Goal: Task Accomplishment & Management: Manage account settings

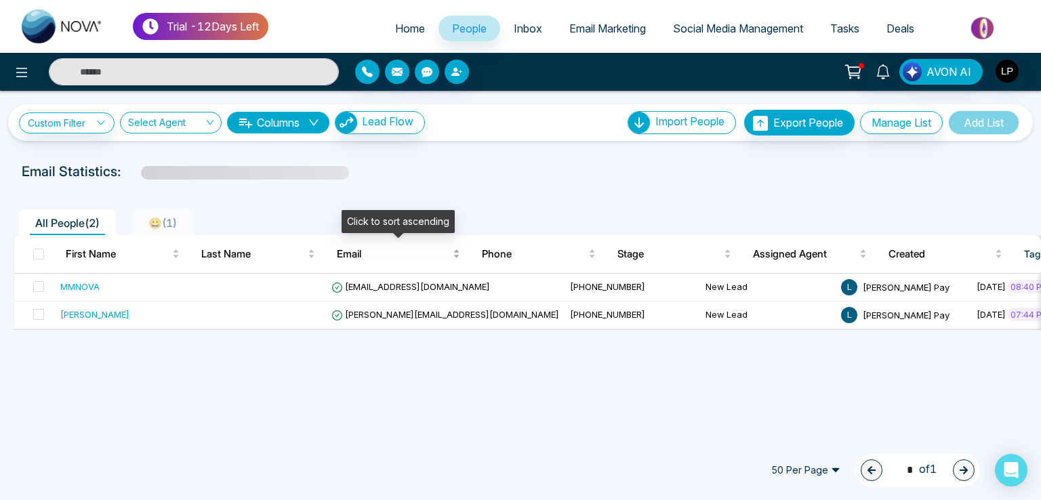
click at [360, 262] on div "Email" at bounding box center [398, 254] width 123 height 16
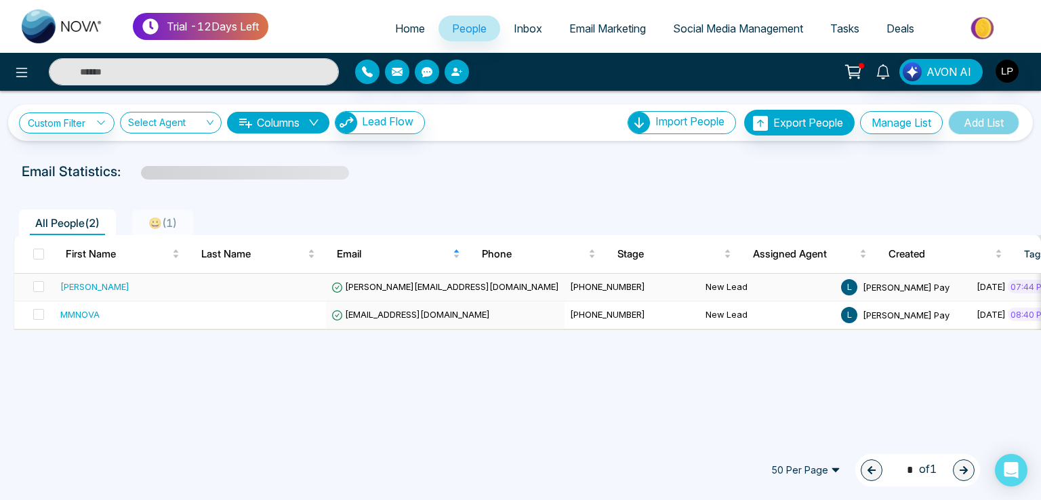
click at [367, 289] on span "[PERSON_NAME][EMAIL_ADDRESS][DOMAIN_NAME]" at bounding box center [445, 286] width 228 height 11
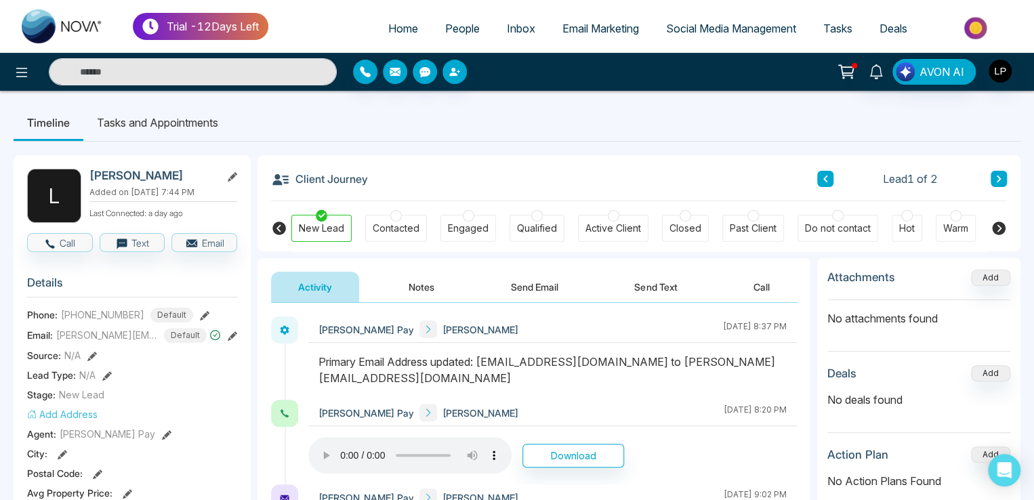
click at [996, 222] on icon at bounding box center [999, 229] width 14 height 14
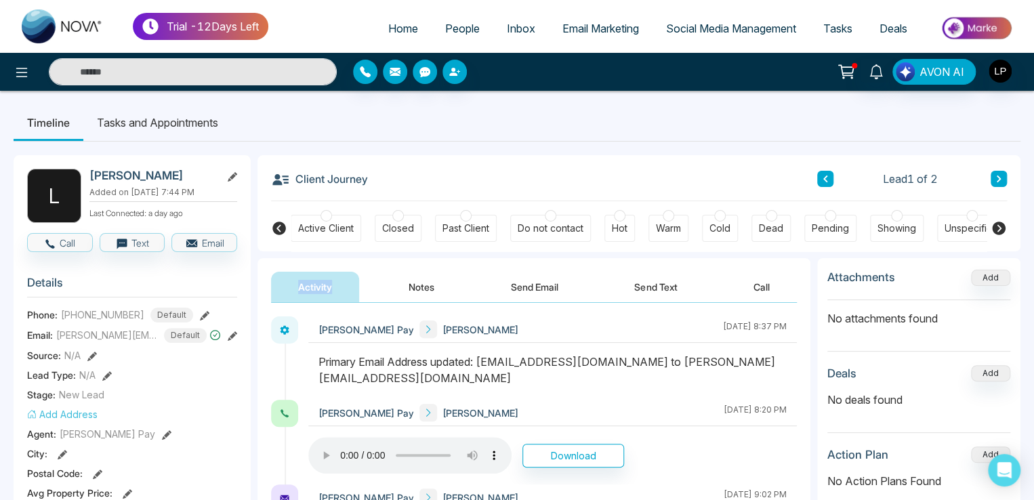
click at [996, 222] on icon at bounding box center [999, 229] width 14 height 14
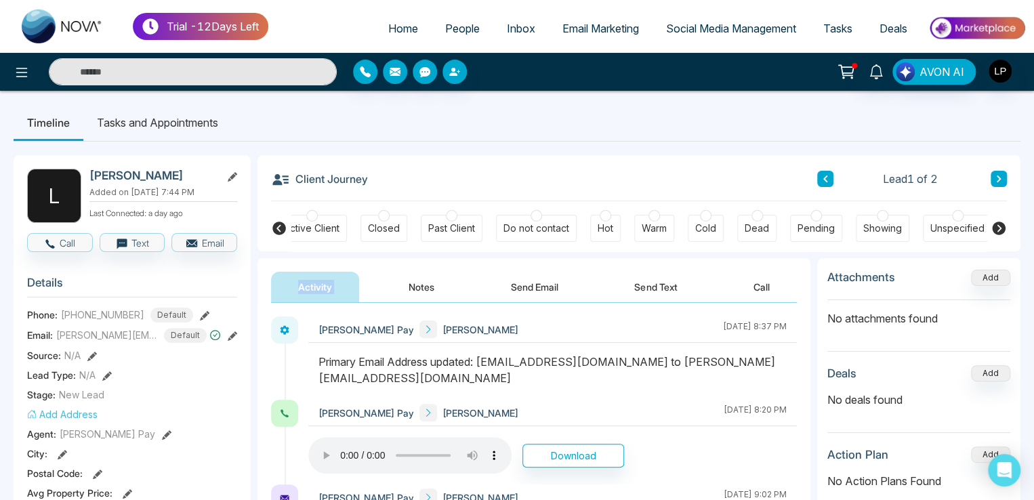
click at [996, 222] on icon at bounding box center [999, 229] width 14 height 14
click at [394, 157] on div "Client Journey Lead 1 of 2" at bounding box center [639, 178] width 736 height 46
click at [33, 77] on button at bounding box center [21, 71] width 27 height 27
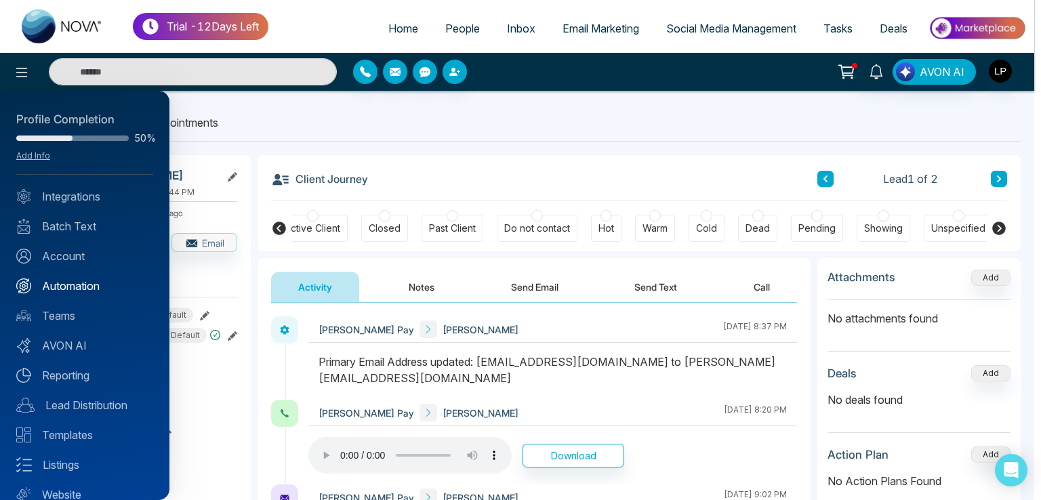
click at [71, 289] on link "Automation" at bounding box center [84, 286] width 137 height 16
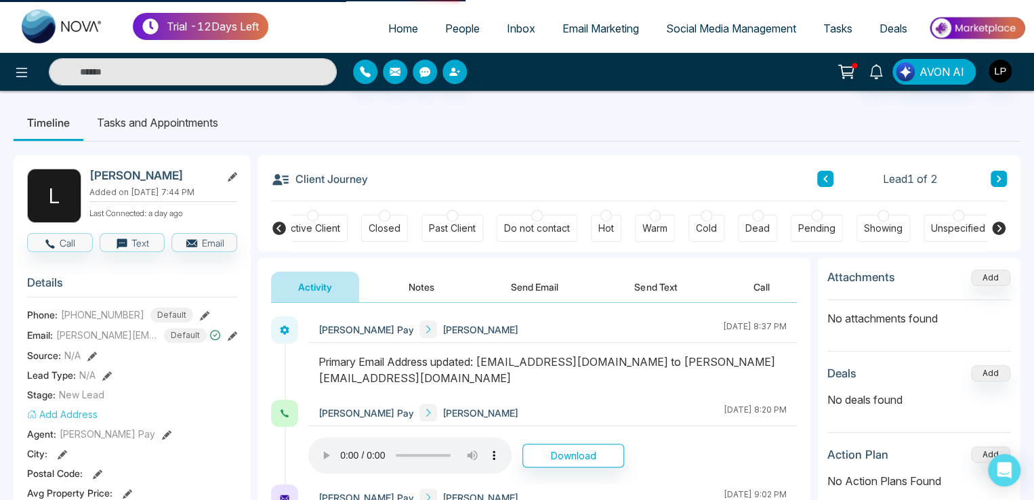
scroll to position [0, 295]
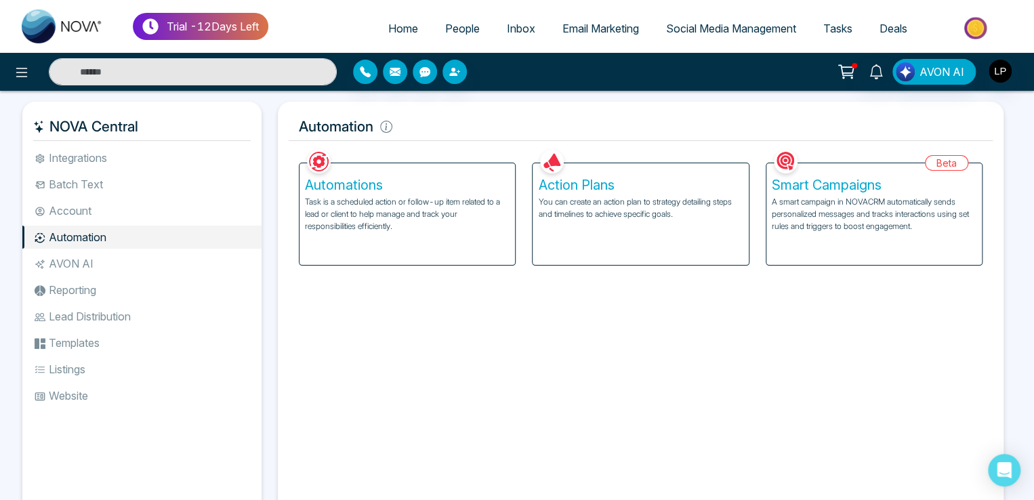
click at [663, 218] on p "You can create an action plan to strategy detailing steps and timelines to achi…" at bounding box center [640, 208] width 205 height 24
click at [626, 218] on p "You can create an action plan to strategy detailing steps and timelines to achi…" at bounding box center [640, 208] width 205 height 24
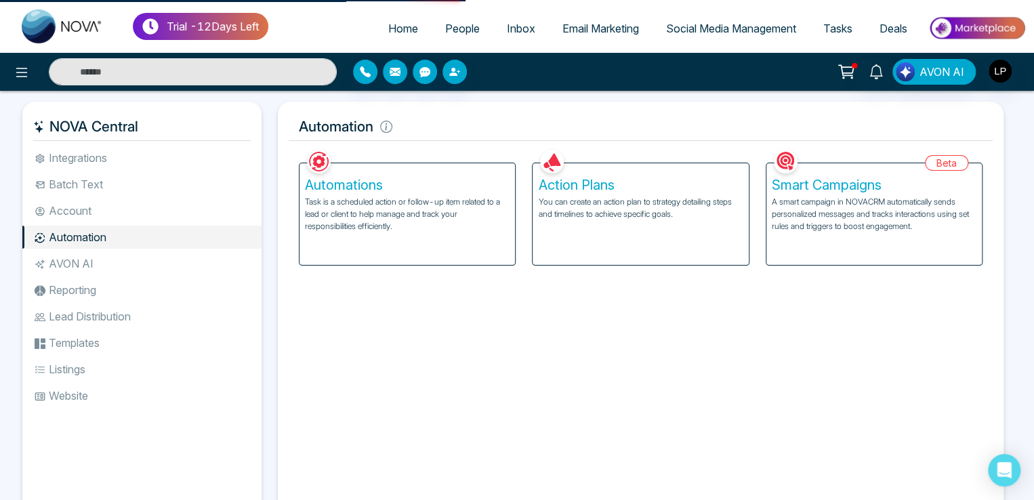
click at [577, 184] on h5 "Action Plans" at bounding box center [640, 185] width 205 height 16
click at [591, 187] on h5 "Action Plans" at bounding box center [640, 185] width 205 height 16
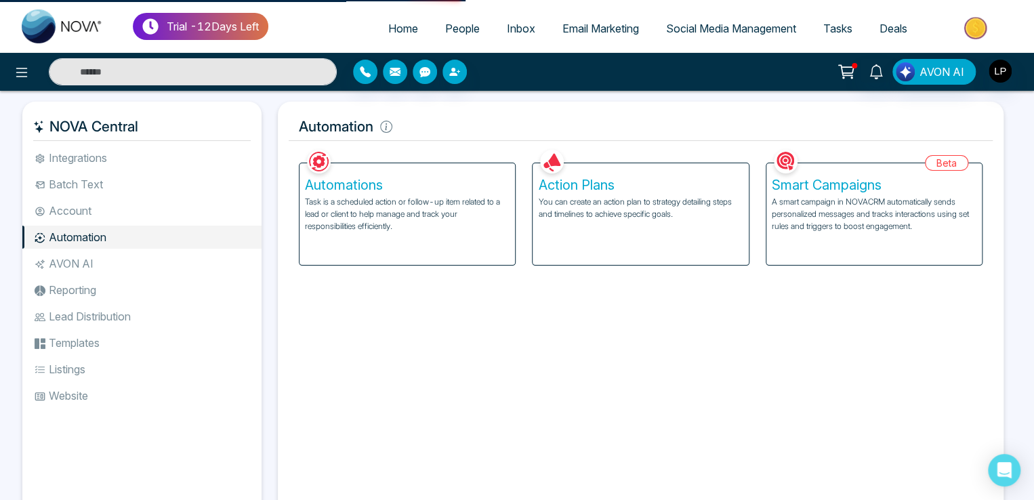
click at [418, 187] on h5 "Automations" at bounding box center [407, 185] width 205 height 16
click at [413, 188] on h5 "Automations" at bounding box center [407, 185] width 205 height 16
click at [565, 212] on p "You can create an action plan to strategy detailing steps and timelines to achi…" at bounding box center [640, 208] width 205 height 24
click at [457, 223] on p "Task is a scheduled action or follow-up item related to a lead or client to hel…" at bounding box center [407, 214] width 205 height 37
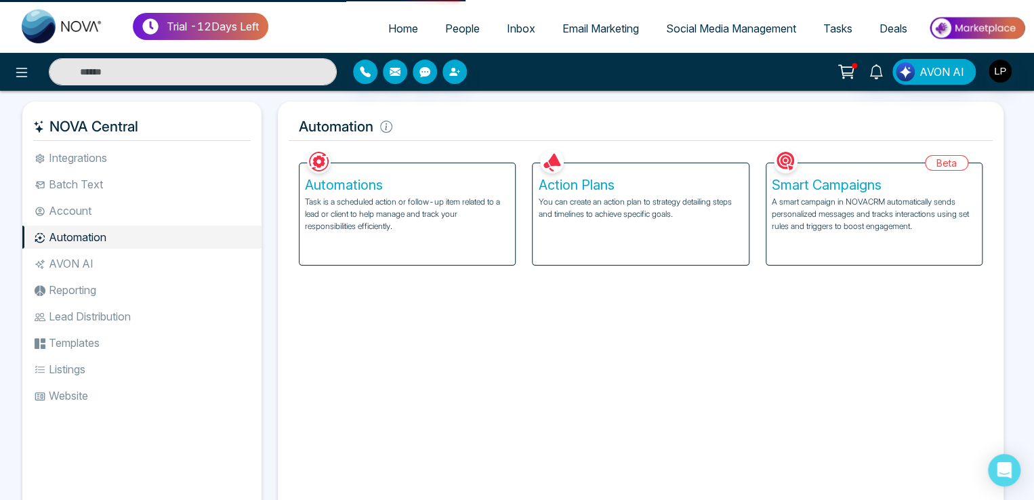
click at [556, 218] on p "You can create an action plan to strategy detailing steps and timelines to achi…" at bounding box center [640, 208] width 205 height 24
click at [451, 218] on p "Task is a scheduled action or follow-up item related to a lead or client to hel…" at bounding box center [407, 214] width 205 height 37
click at [529, 218] on div "Action Plans You can create an action plan to strategy detailing steps and time…" at bounding box center [640, 205] width 233 height 119
click at [442, 216] on p "Task is a scheduled action or follow-up item related to a lead or client to hel…" at bounding box center [407, 214] width 205 height 37
click at [549, 214] on p "You can create an action plan to strategy detailing steps and timelines to achi…" at bounding box center [640, 208] width 205 height 24
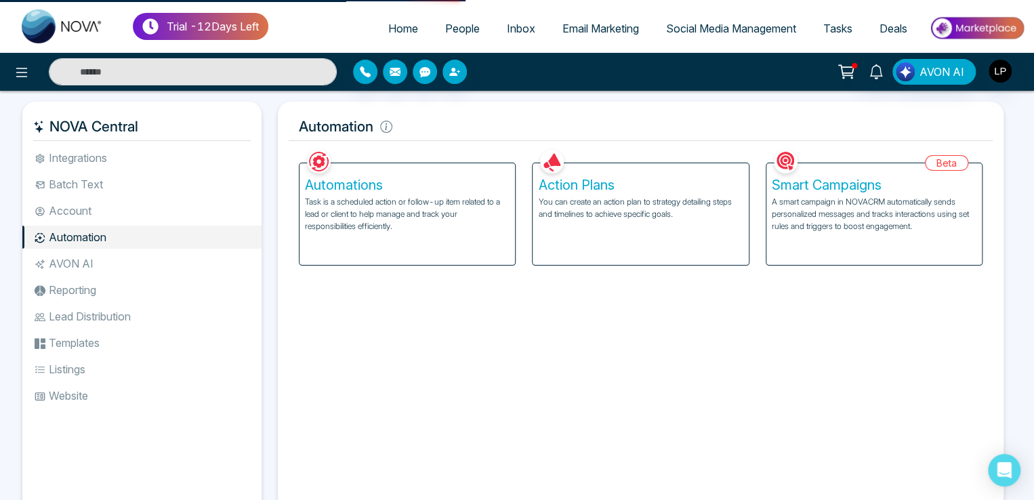
click at [500, 214] on p "Task is a scheduled action or follow-up item related to a lead or client to hel…" at bounding box center [407, 214] width 205 height 37
click at [572, 218] on p "You can create an action plan to strategy detailing steps and timelines to achi…" at bounding box center [640, 208] width 205 height 24
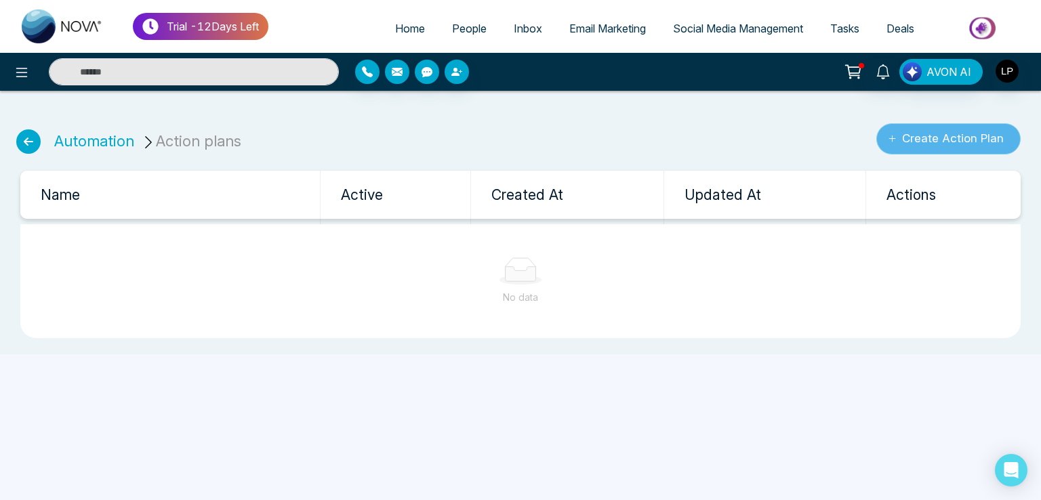
click at [936, 142] on button "Create Action Plan" at bounding box center [948, 138] width 144 height 31
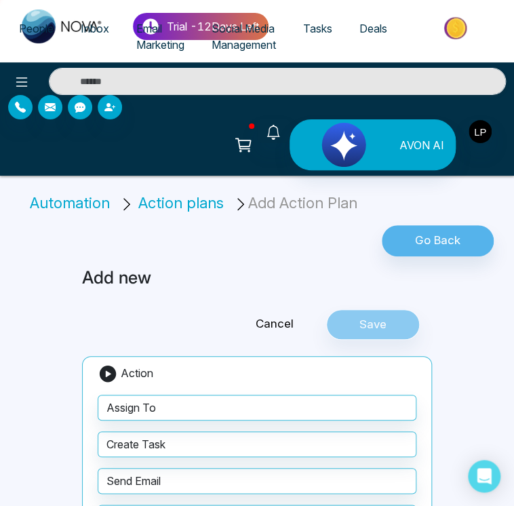
type input "******"
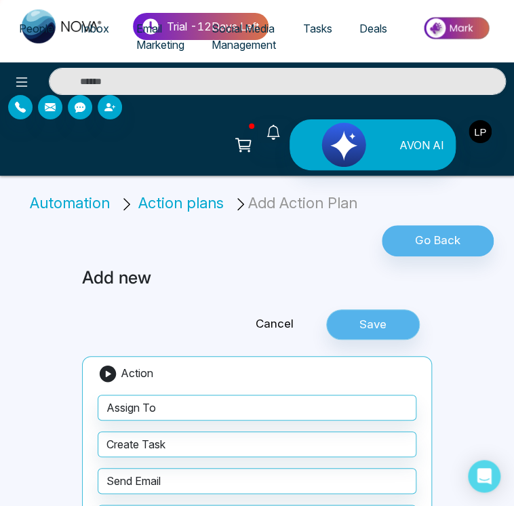
type input "*"
click at [420, 309] on button "Save" at bounding box center [373, 324] width 94 height 31
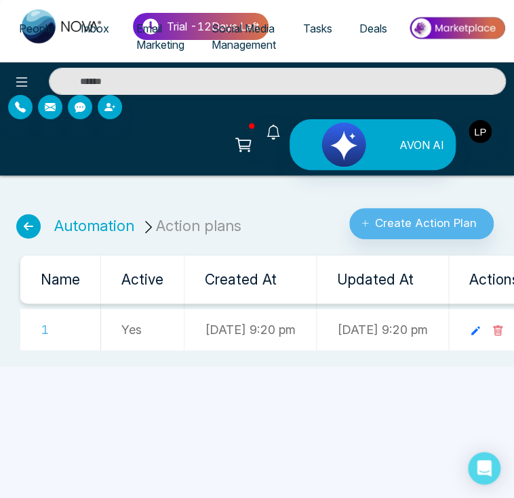
scroll to position [0, 101]
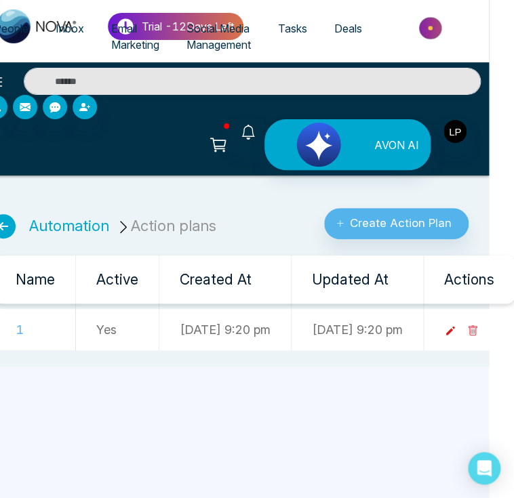
click at [446, 325] on icon at bounding box center [450, 331] width 12 height 12
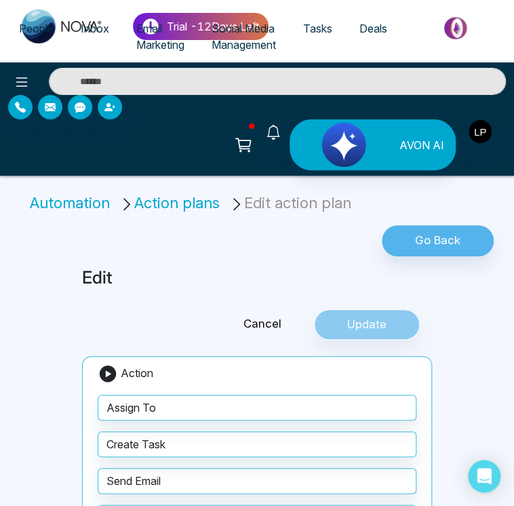
type input "*"
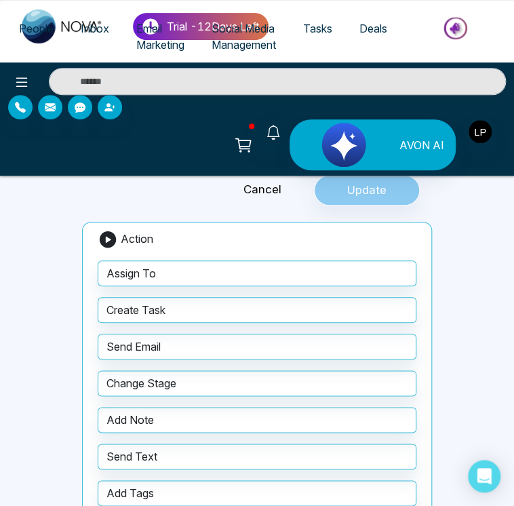
scroll to position [136, 0]
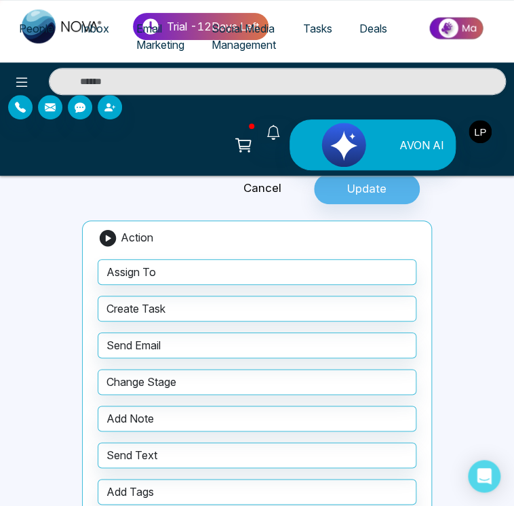
scroll to position [68, 0]
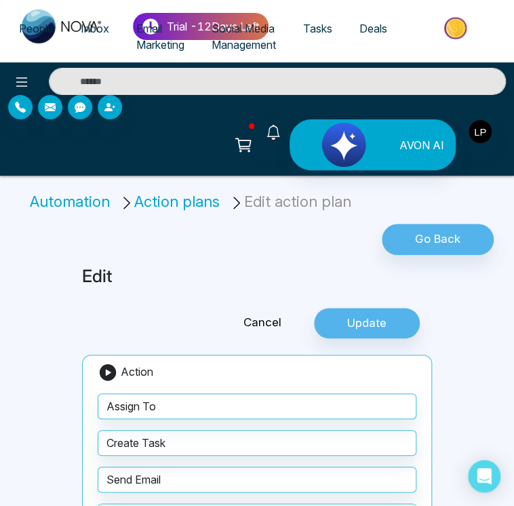
scroll to position [0, 0]
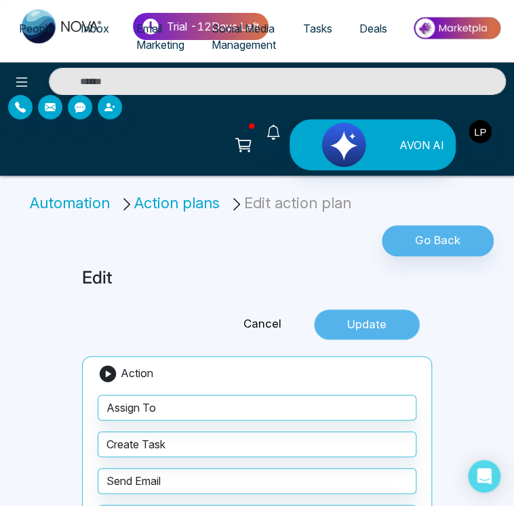
click at [420, 309] on button "Update" at bounding box center [367, 324] width 106 height 31
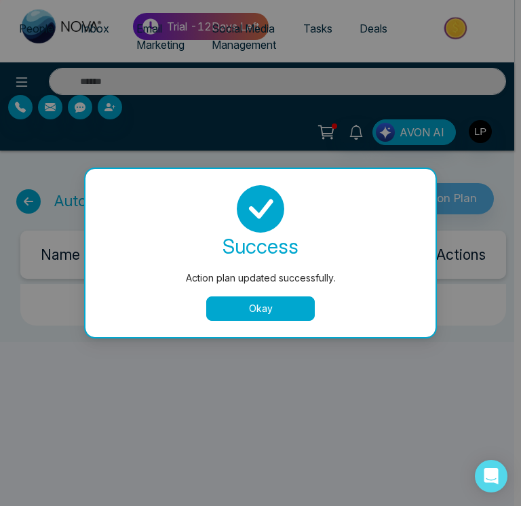
click at [253, 300] on button "Okay" at bounding box center [260, 308] width 108 height 24
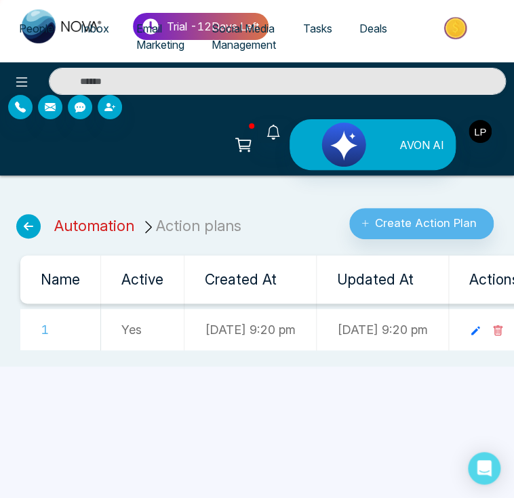
click at [62, 217] on link "Automation" at bounding box center [94, 226] width 80 height 18
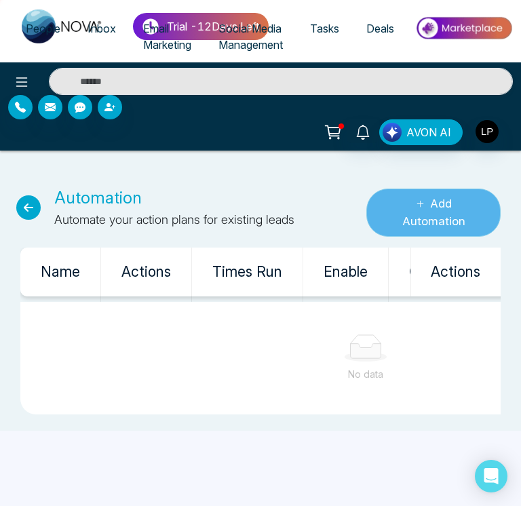
click at [457, 213] on button "Add Automation" at bounding box center [433, 212] width 134 height 48
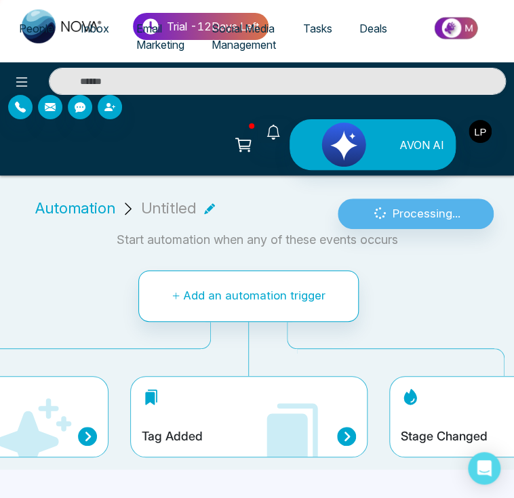
click at [428, 429] on h4 "Stage Changed" at bounding box center [444, 436] width 87 height 15
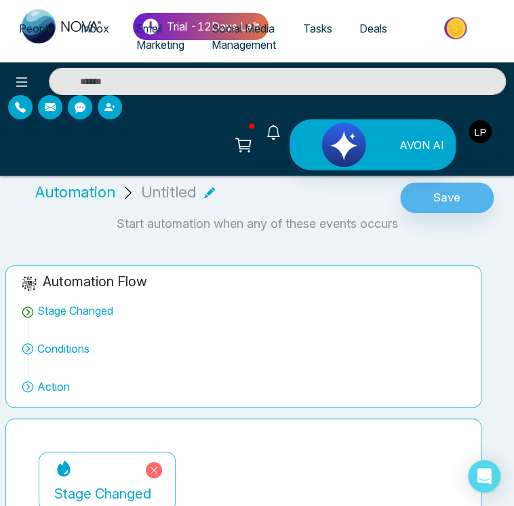
scroll to position [68, 0]
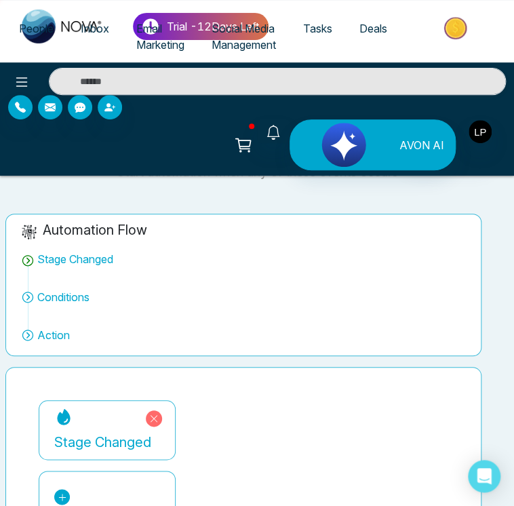
click at [67, 492] on icon at bounding box center [62, 496] width 9 height 9
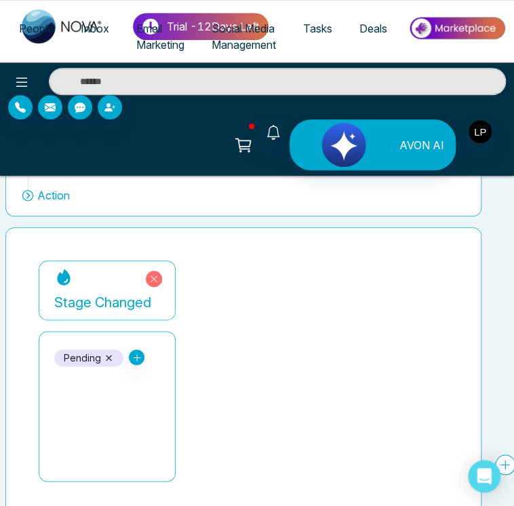
scroll to position [223, 0]
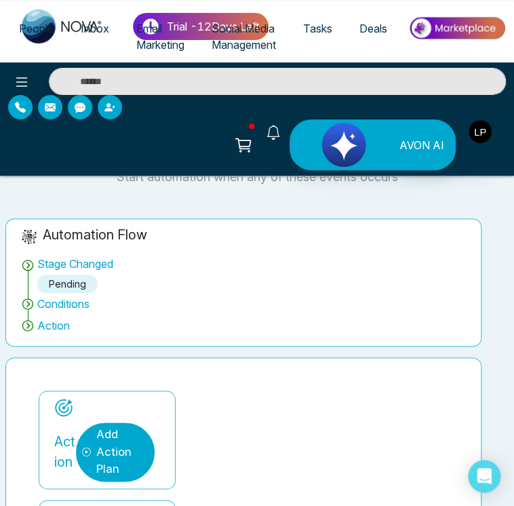
scroll to position [20, 0]
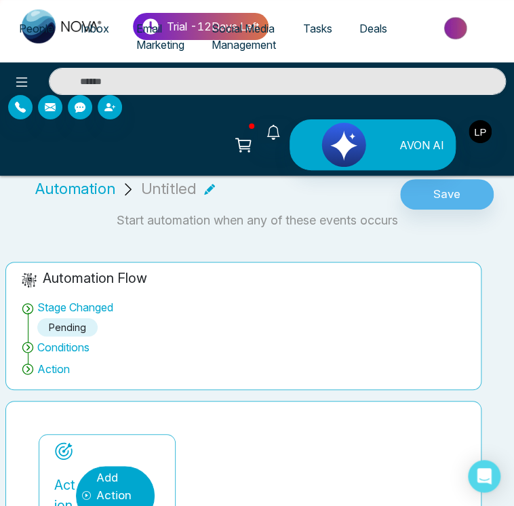
click at [143, 469] on div "Add Action Plan" at bounding box center [119, 495] width 47 height 52
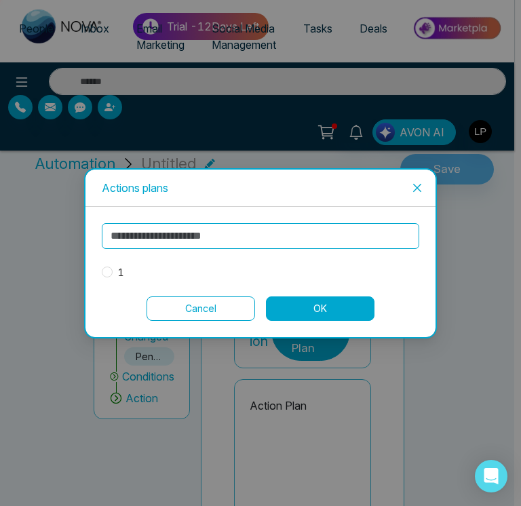
click at [107, 262] on div "1" at bounding box center [260, 251] width 317 height 57
click at [120, 270] on span "1" at bounding box center [121, 272] width 17 height 15
click at [303, 301] on button "OK" at bounding box center [320, 308] width 108 height 24
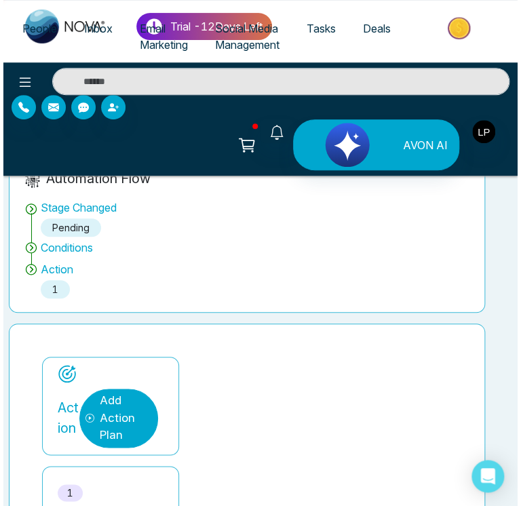
scroll to position [0, 0]
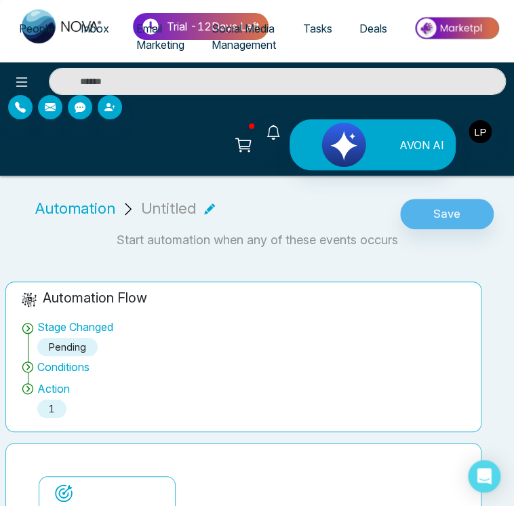
click at [443, 186] on div "Automation Untitled Save" at bounding box center [257, 208] width 514 height 44
click at [437, 199] on button "Save" at bounding box center [447, 214] width 94 height 31
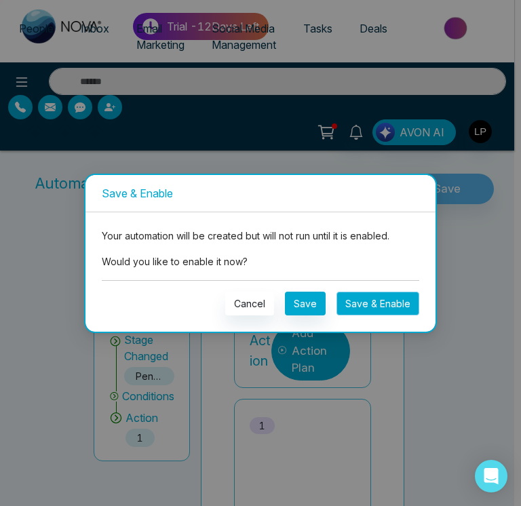
click at [388, 304] on button "Save & Enable" at bounding box center [377, 303] width 83 height 24
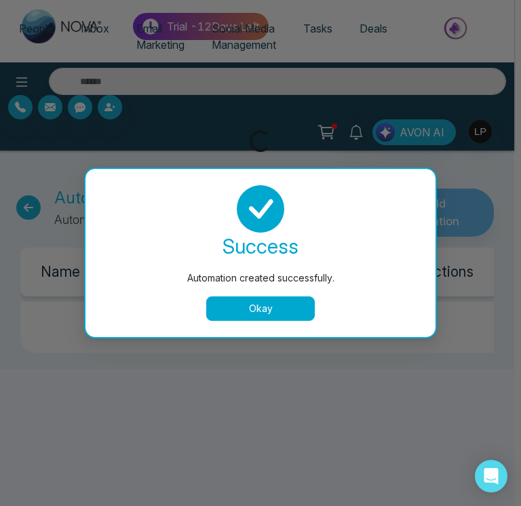
click at [245, 308] on button "Okay" at bounding box center [260, 308] width 108 height 24
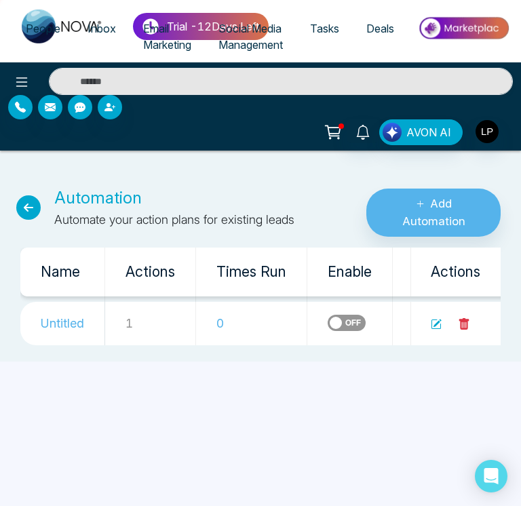
click at [35, 26] on span "People" at bounding box center [43, 29] width 35 height 14
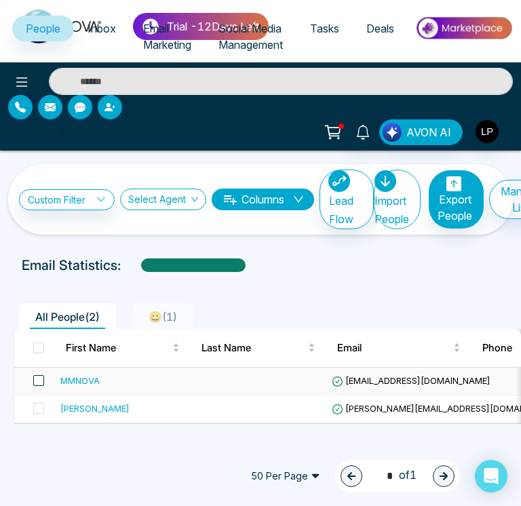
click at [38, 378] on span at bounding box center [38, 380] width 11 height 11
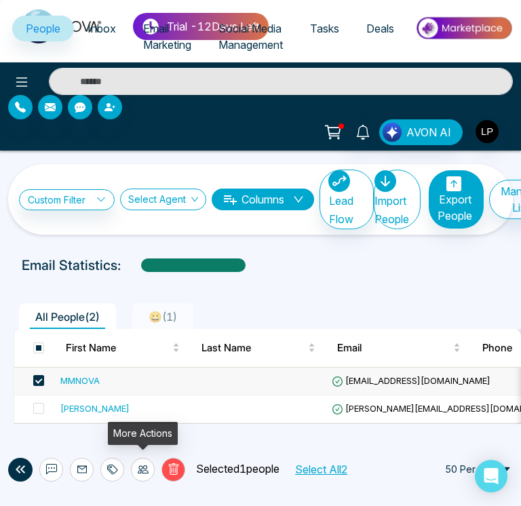
click at [138, 468] on icon at bounding box center [143, 469] width 11 height 8
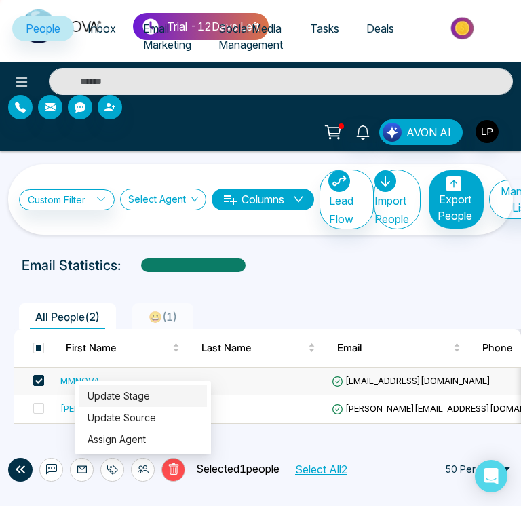
click at [130, 392] on link "Update Stage" at bounding box center [118, 396] width 62 height 12
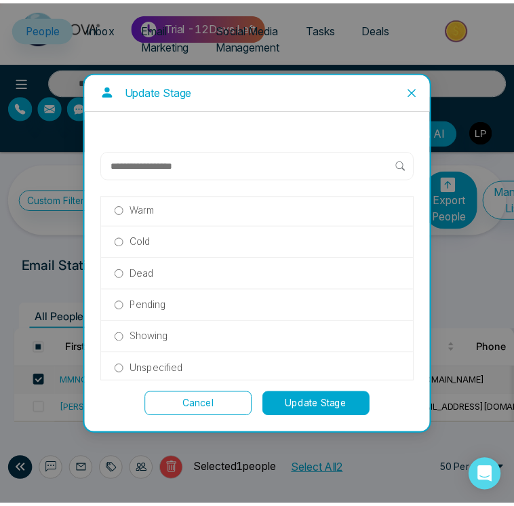
scroll to position [290, 0]
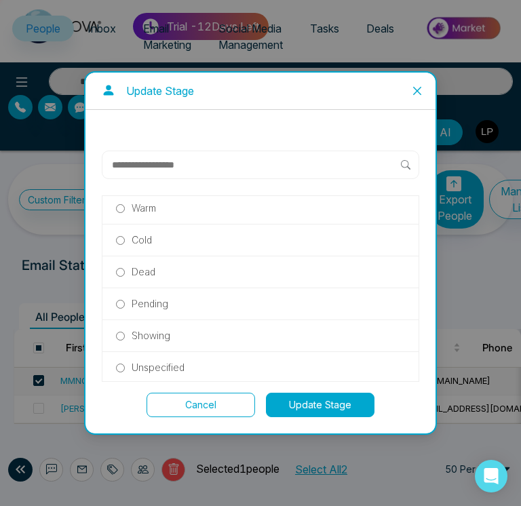
click at [157, 304] on p "Pending" at bounding box center [149, 303] width 37 height 15
click at [319, 402] on button "Update Stage" at bounding box center [320, 404] width 108 height 24
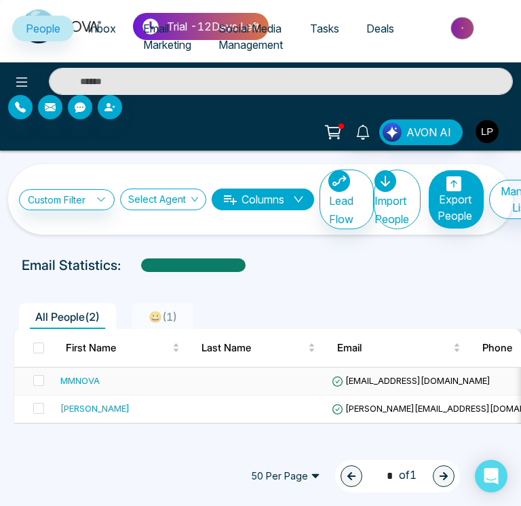
click at [85, 374] on div "MMNOVA" at bounding box center [79, 380] width 39 height 14
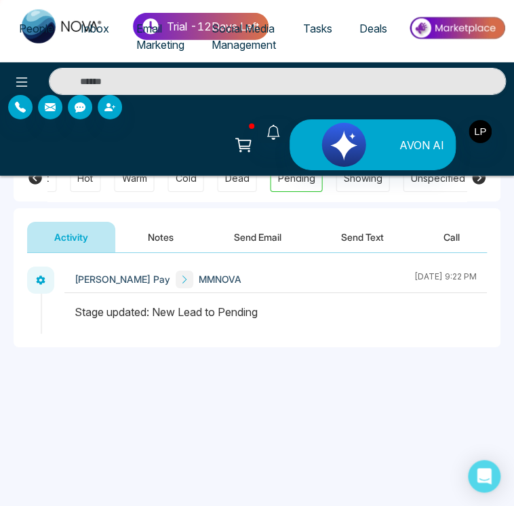
scroll to position [949, 0]
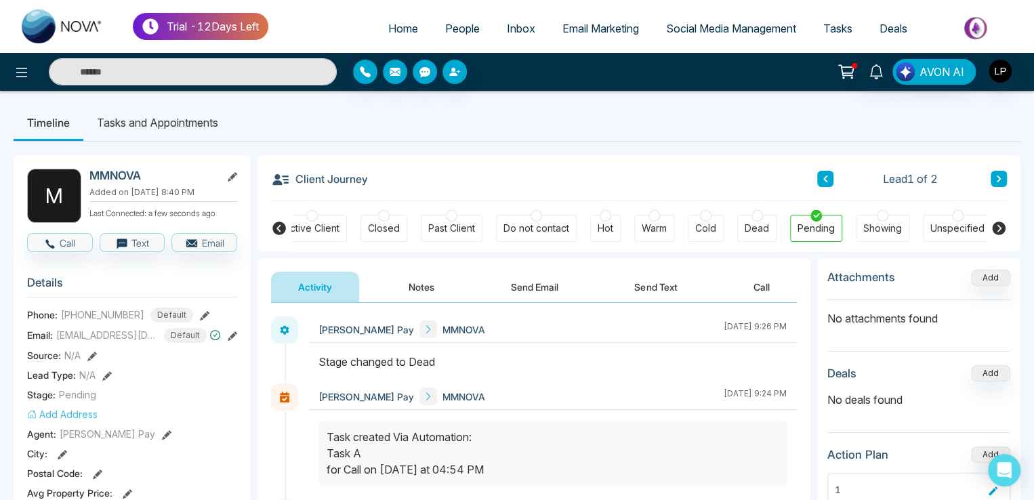
click at [520, 7] on div "Trial - 12 Days Left Home People Inbox Email Marketing Social Media Management …" at bounding box center [517, 26] width 1034 height 53
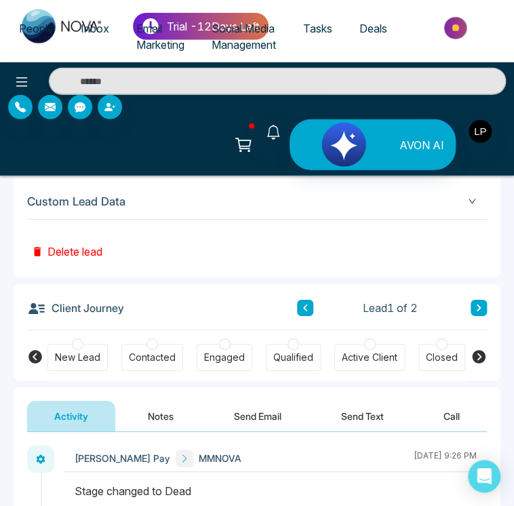
scroll to position [881, 0]
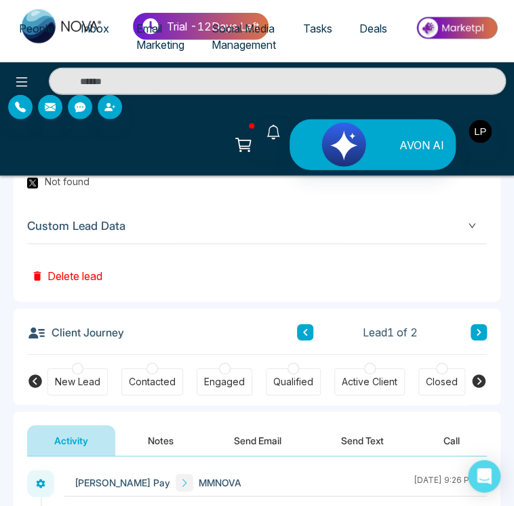
click at [474, 374] on icon at bounding box center [479, 381] width 14 height 14
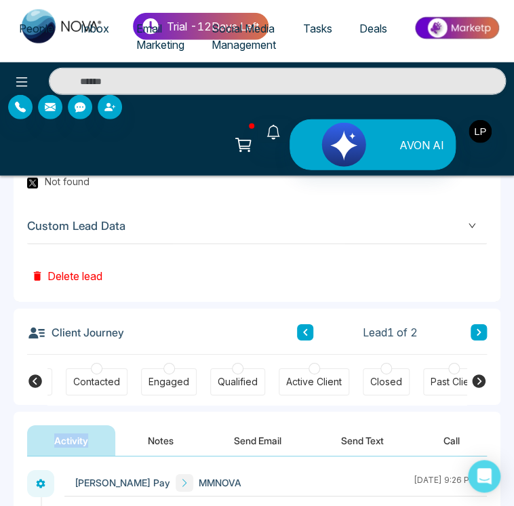
click at [474, 374] on icon at bounding box center [479, 381] width 14 height 14
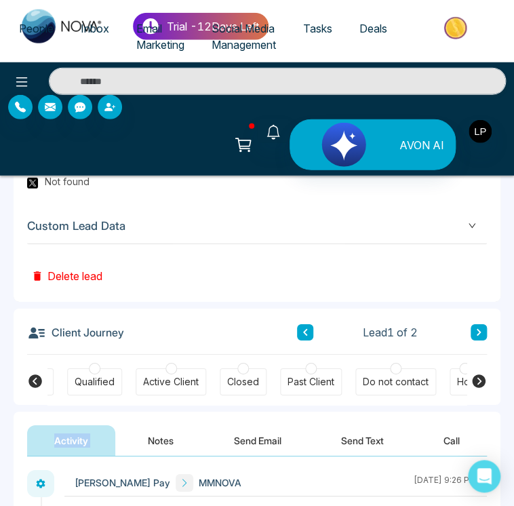
click at [474, 374] on icon at bounding box center [479, 381] width 14 height 14
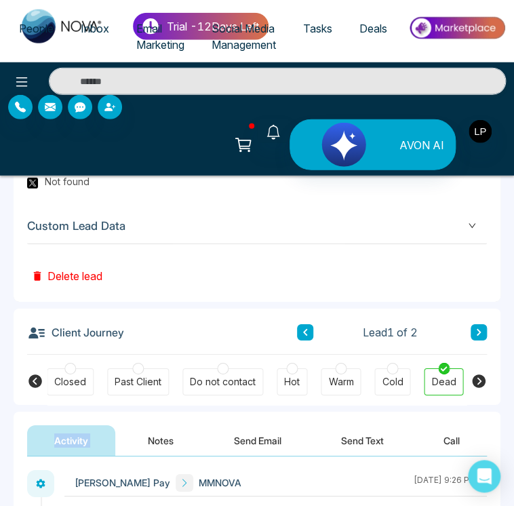
click at [474, 374] on icon at bounding box center [479, 381] width 14 height 14
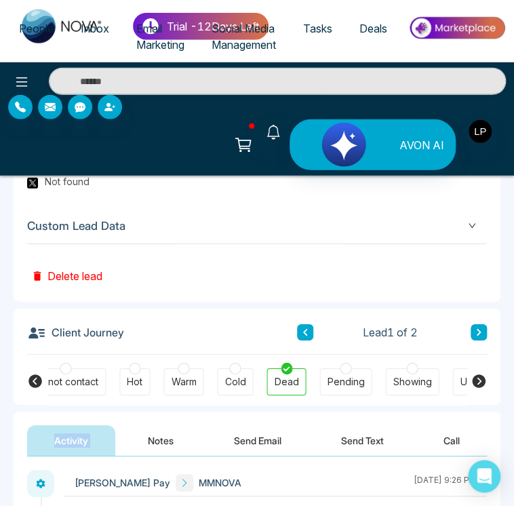
scroll to position [0, 578]
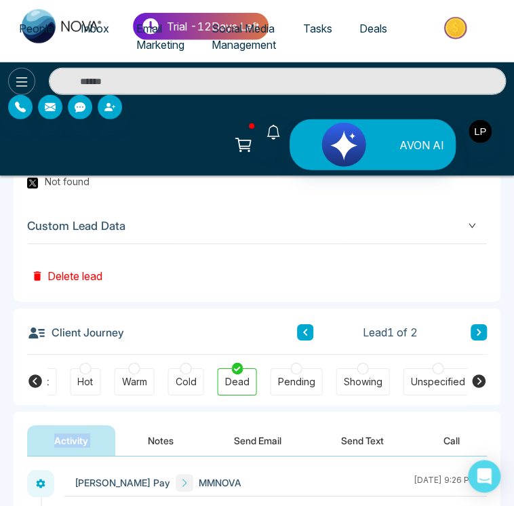
click at [26, 77] on icon at bounding box center [22, 81] width 12 height 9
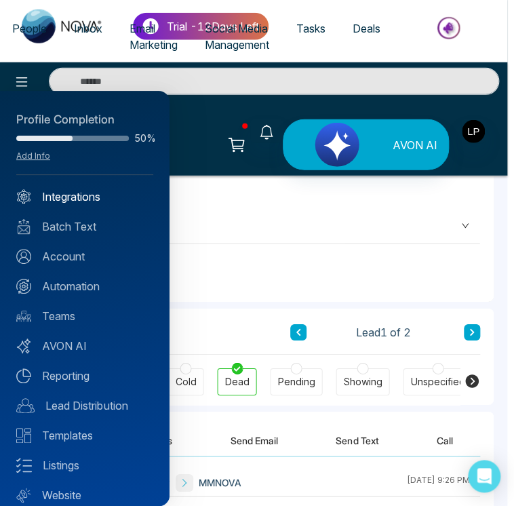
scroll to position [0, 577]
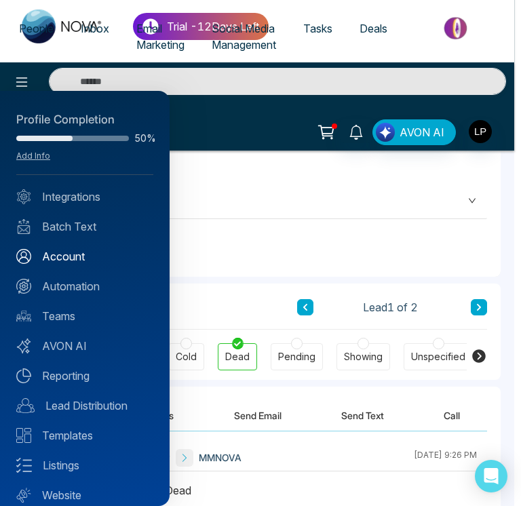
click at [70, 260] on link "Account" at bounding box center [84, 256] width 137 height 16
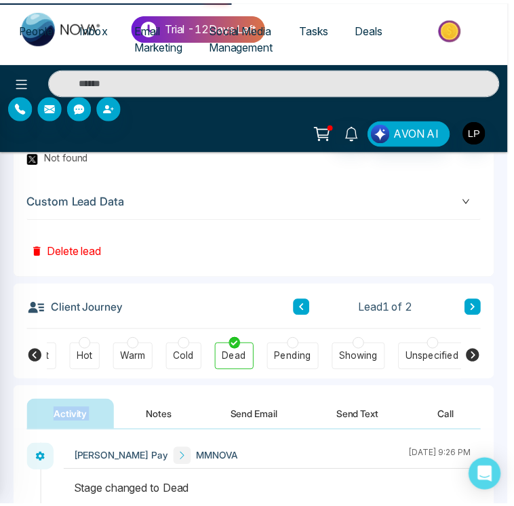
scroll to position [0, 571]
